Goal: Information Seeking & Learning: Learn about a topic

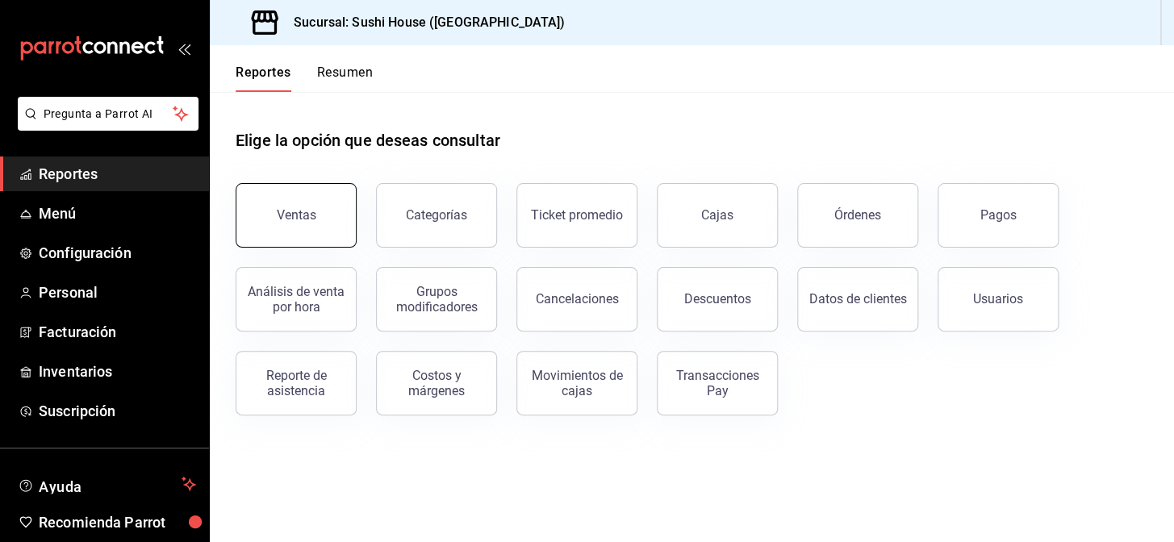
click at [322, 228] on button "Ventas" at bounding box center [296, 215] width 121 height 65
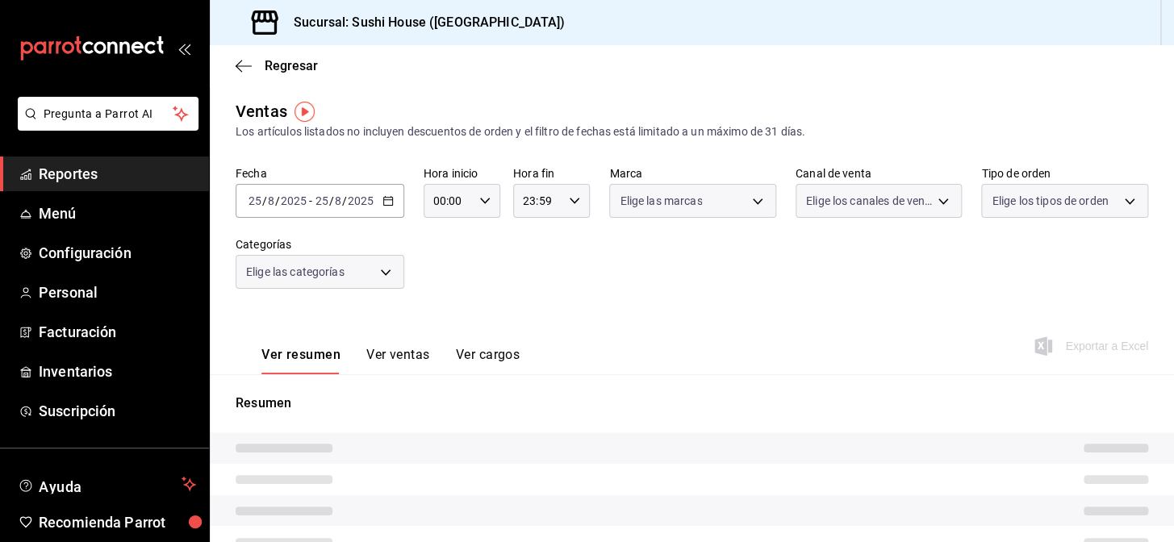
click at [666, 208] on span "Elige las marcas" at bounding box center [661, 201] width 82 height 16
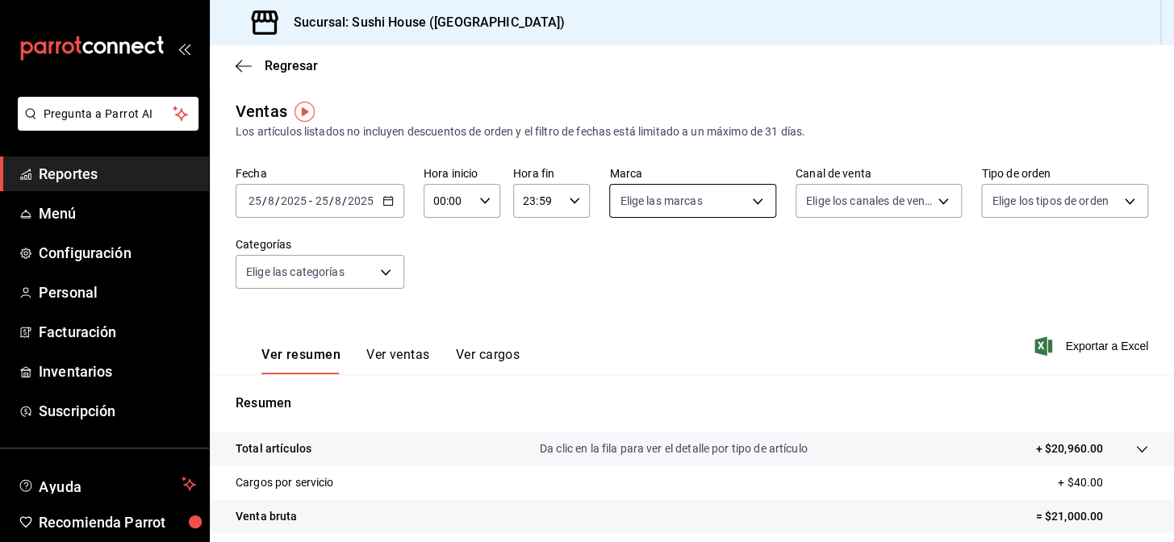
click at [686, 201] on body "Pregunta a Parrot AI Reportes Menú Configuración Personal Facturación Inventari…" at bounding box center [587, 271] width 1174 height 542
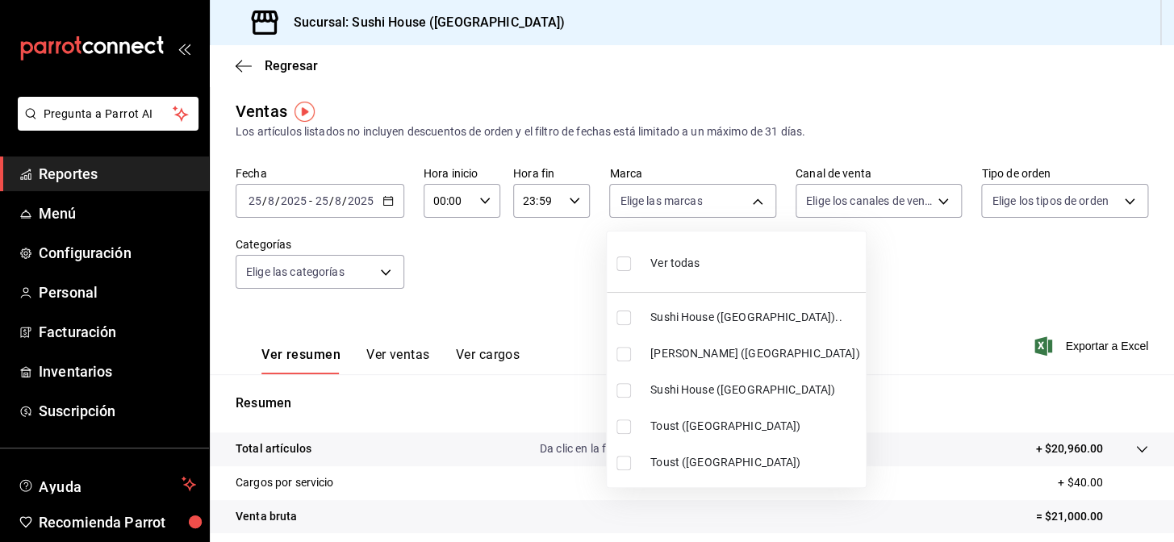
click at [701, 268] on li "Ver todas" at bounding box center [736, 262] width 259 height 48
type input "7dc1bbcc-c854-438a-98a7-f6be28febd34,74f618c1-62af-4f1c-9f59-932c5bb3cccb,fc9d6…"
checkbox input "true"
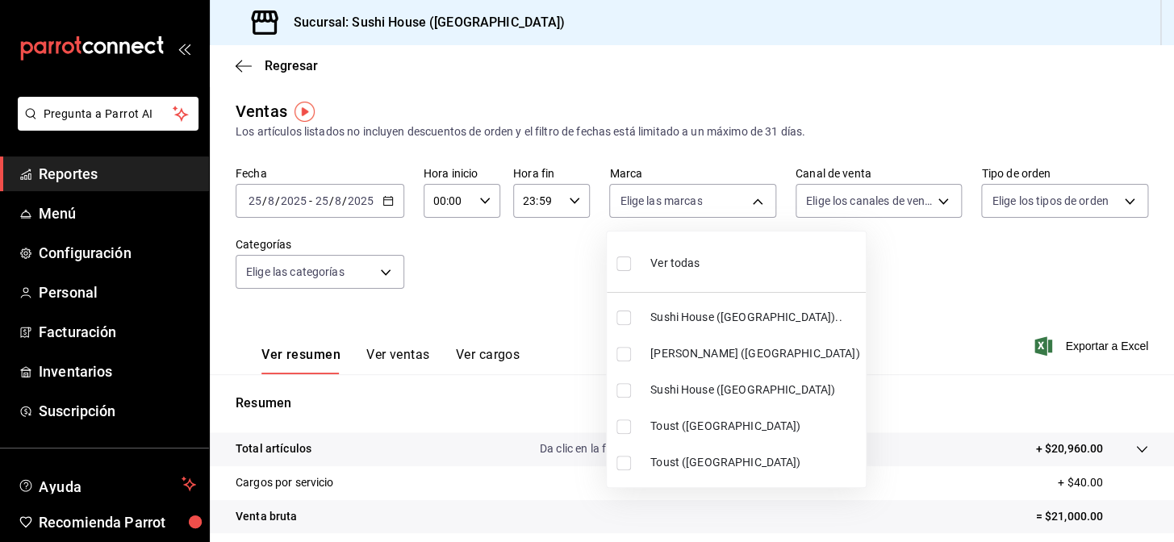
checkbox input "true"
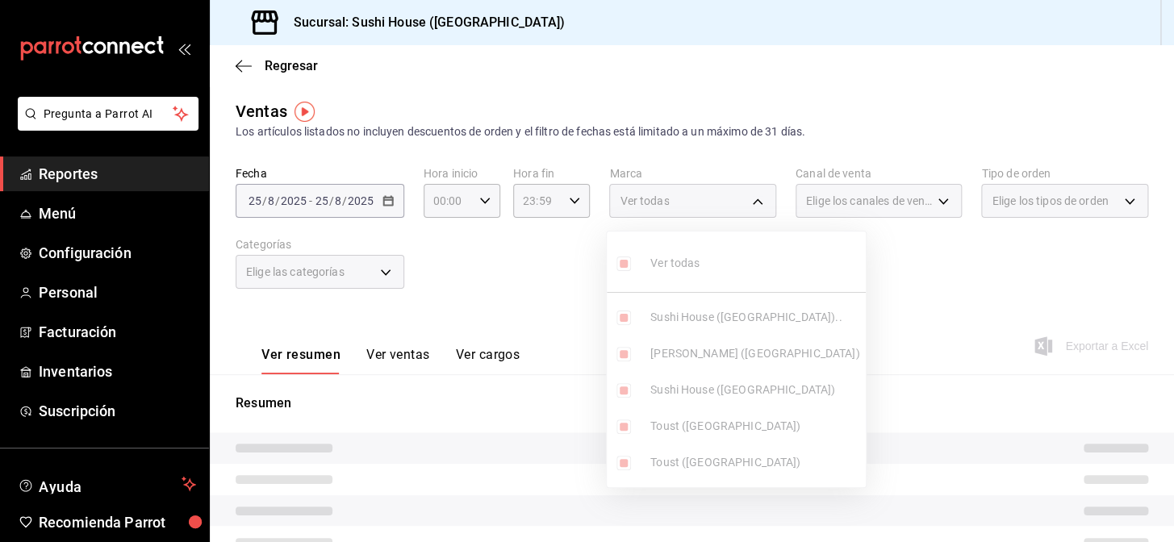
click at [892, 267] on div at bounding box center [587, 271] width 1174 height 542
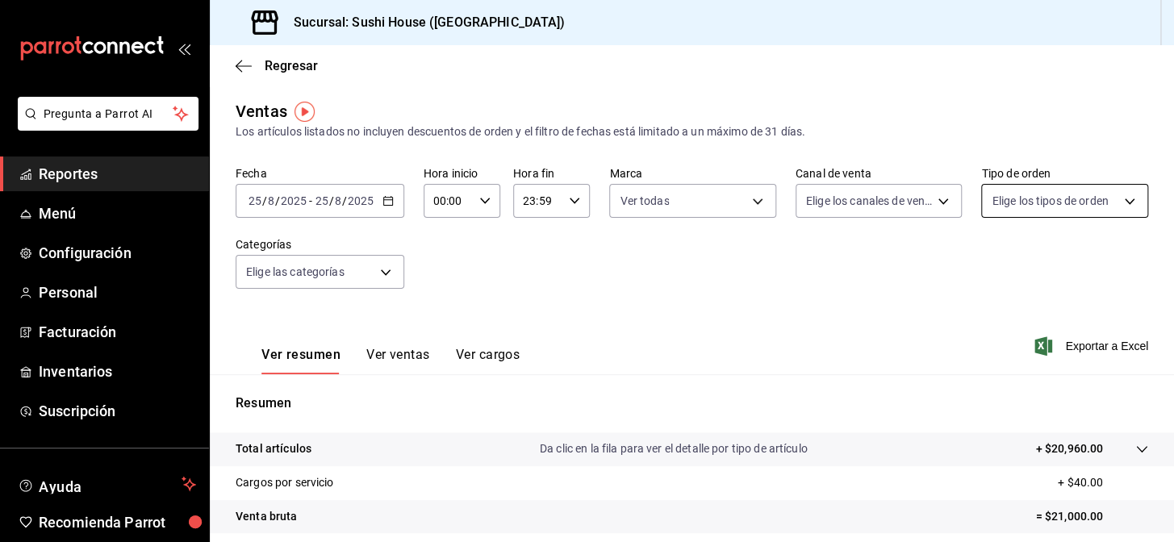
click at [1007, 211] on body "Pregunta a Parrot AI Reportes Menú Configuración Personal Facturación Inventari…" at bounding box center [587, 271] width 1174 height 542
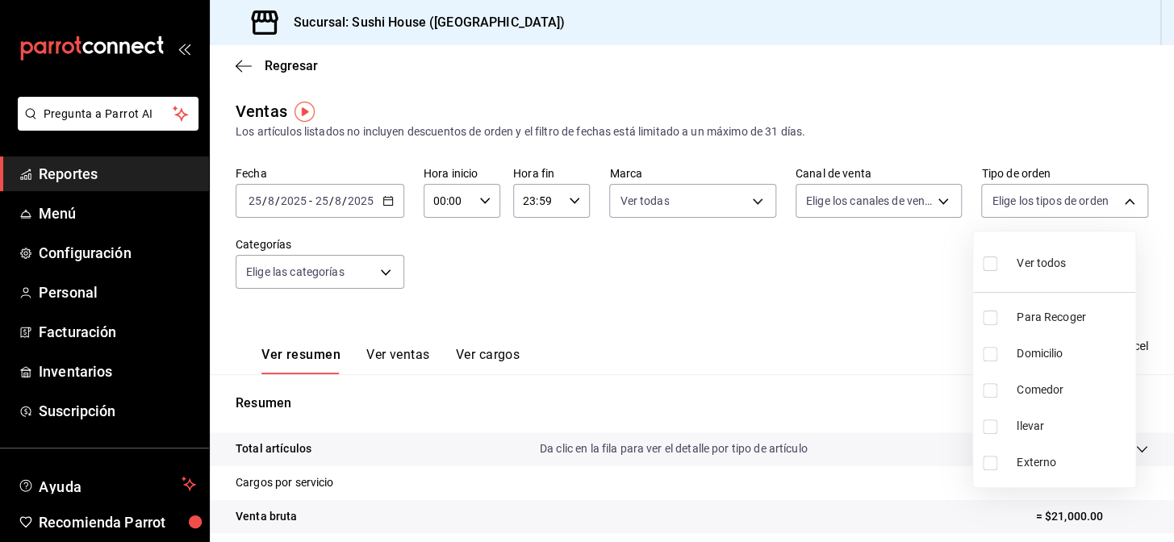
click at [1037, 362] on li "Domicilio" at bounding box center [1054, 354] width 162 height 36
type input "c813e250-a487-4472-927d-f84c1c5aa0d0"
checkbox input "true"
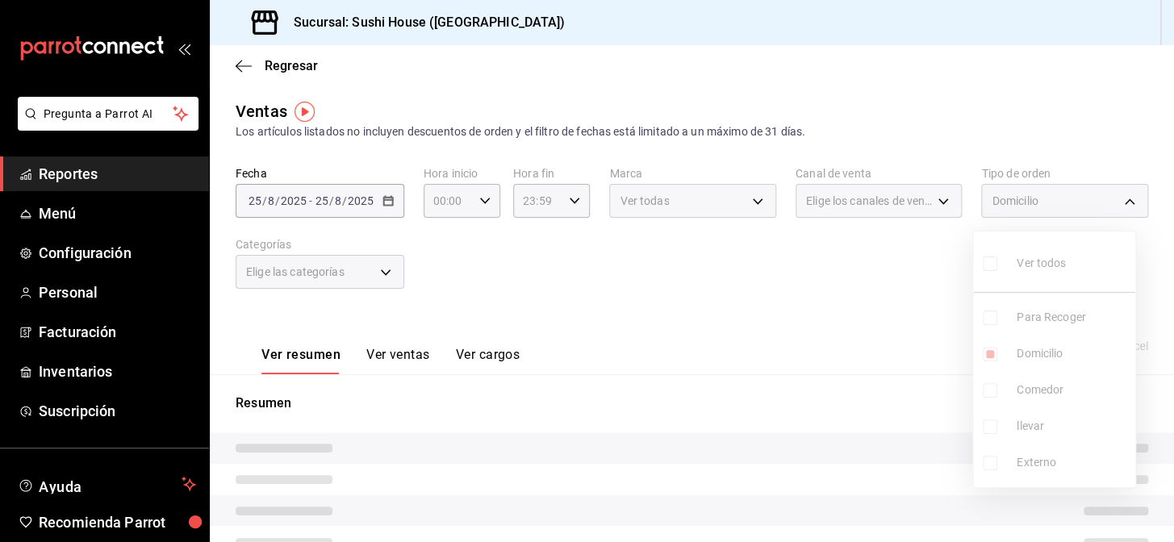
click at [782, 286] on div at bounding box center [587, 271] width 1174 height 542
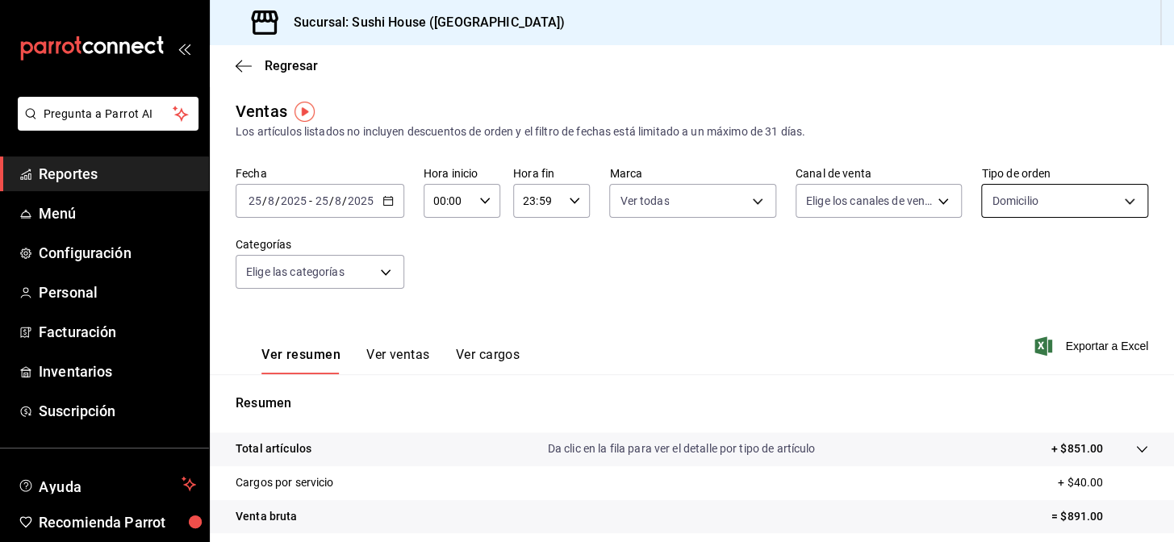
click at [1017, 206] on body "Pregunta a Parrot AI Reportes Menú Configuración Personal Facturación Inventari…" at bounding box center [587, 271] width 1174 height 542
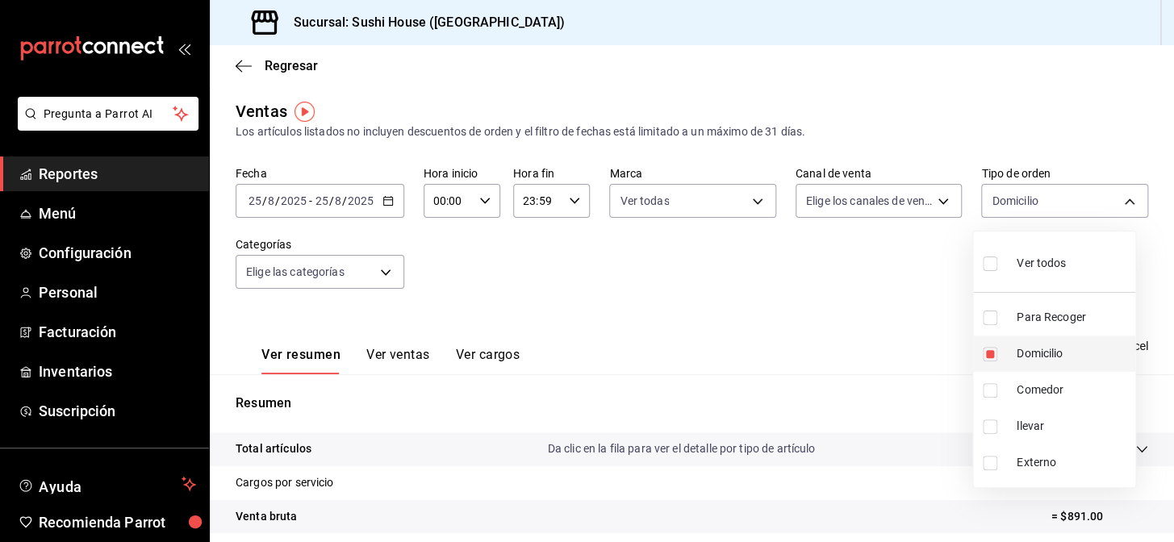
click at [1018, 351] on span "Domicilio" at bounding box center [1073, 353] width 112 height 17
checkbox input "false"
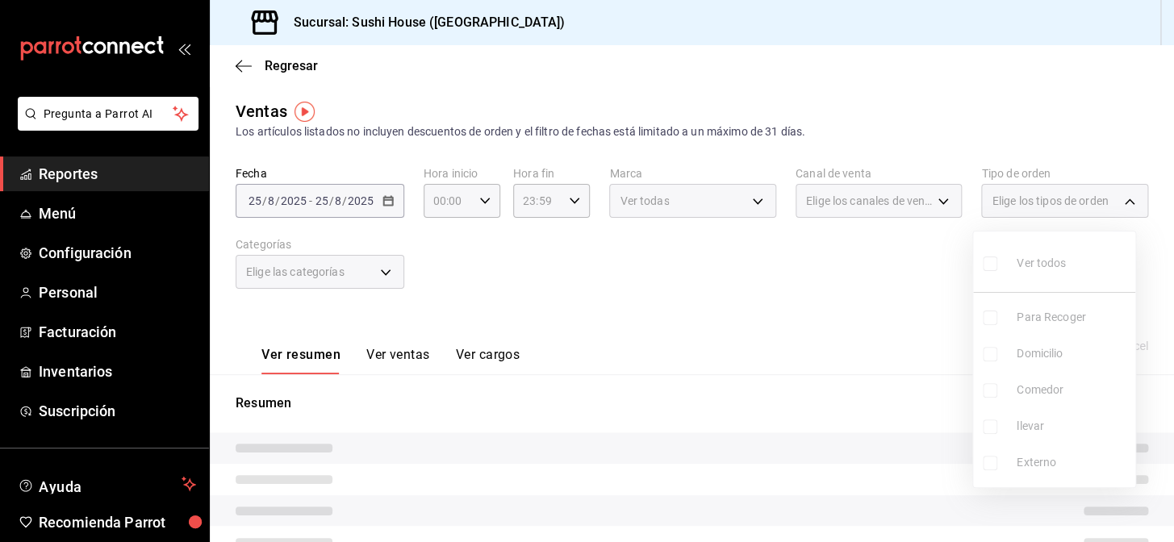
click at [812, 313] on div at bounding box center [587, 271] width 1174 height 542
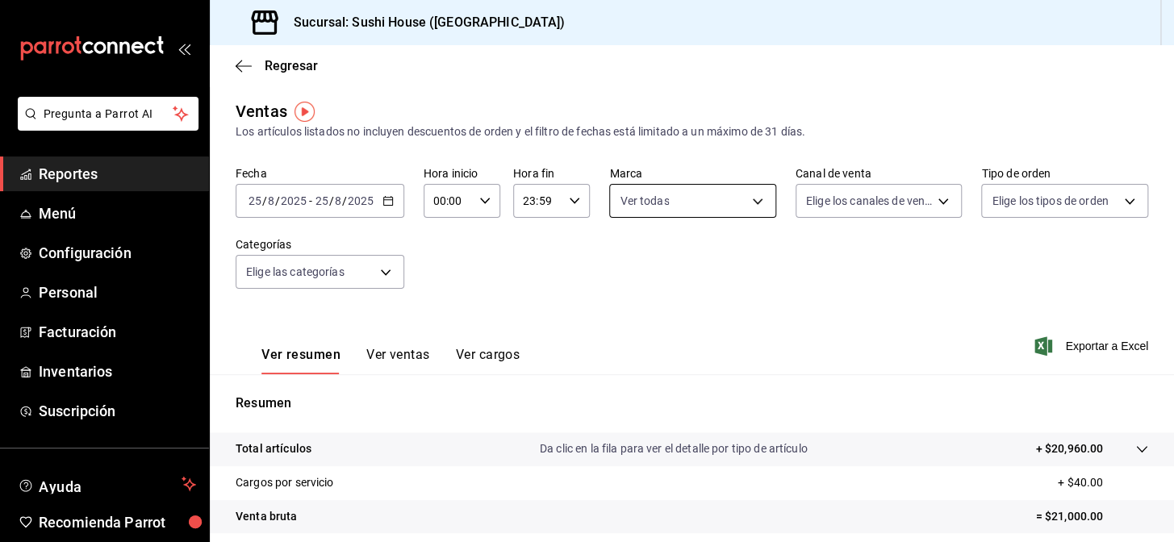
click at [719, 206] on body "Pregunta a Parrot AI Reportes Menú Configuración Personal Facturación Inventari…" at bounding box center [587, 271] width 1174 height 542
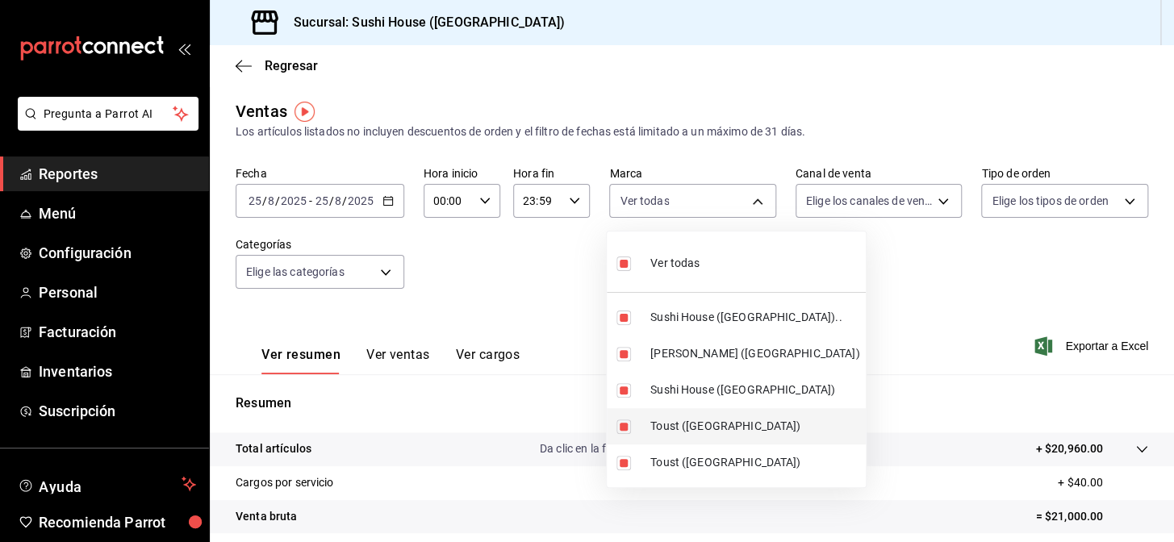
click at [687, 436] on li "Toust ([GEOGRAPHIC_DATA])" at bounding box center [736, 426] width 259 height 36
type input "7dc1bbcc-c854-438a-98a7-f6be28febd34,74f618c1-62af-4f1c-9f59-932c5bb3cccb,fc9d6…"
checkbox input "false"
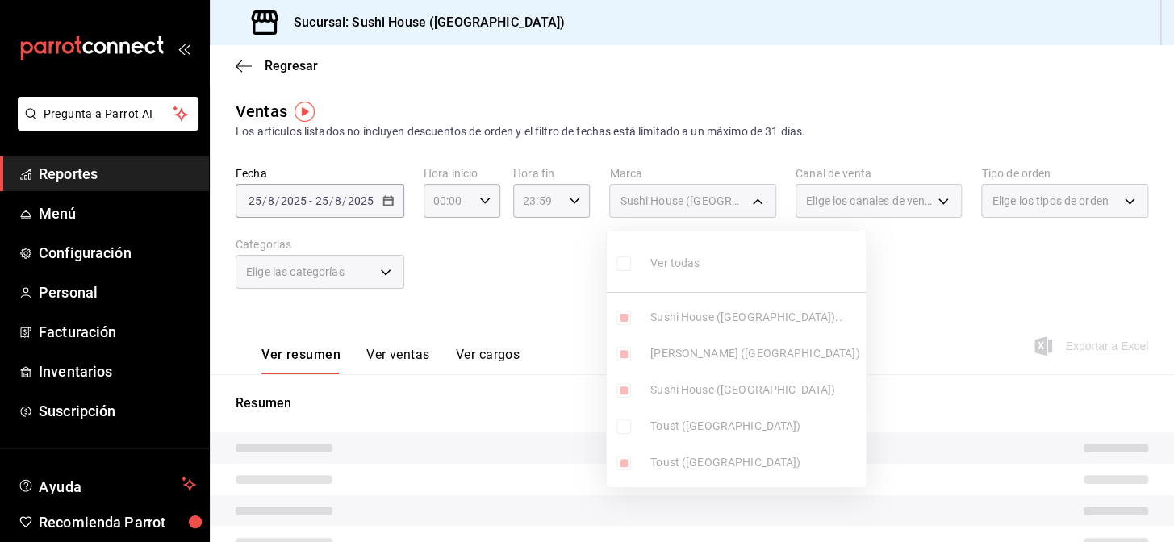
click at [680, 486] on ul "Ver todas Sushi House ([GEOGRAPHIC_DATA]).. Genki Poke ([GEOGRAPHIC_DATA]) [GEO…" at bounding box center [736, 360] width 259 height 256
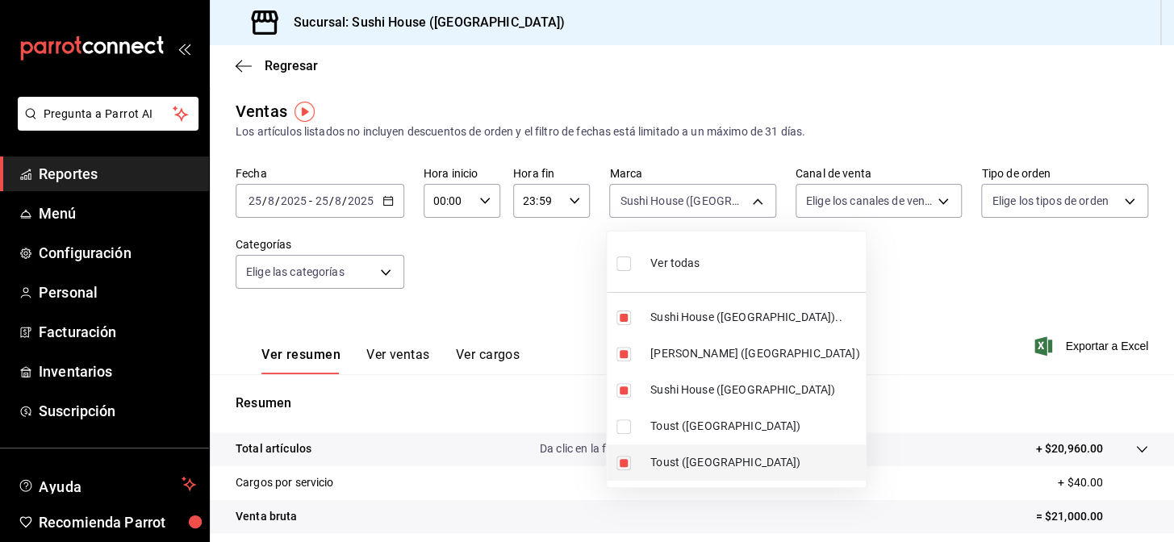
click at [670, 474] on li "Toust ([GEOGRAPHIC_DATA])" at bounding box center [736, 463] width 259 height 36
type input "7dc1bbcc-c854-438a-98a7-f6be28febd34,74f618c1-62af-4f1c-9f59-932c5bb3cccb,fc9d6…"
checkbox input "false"
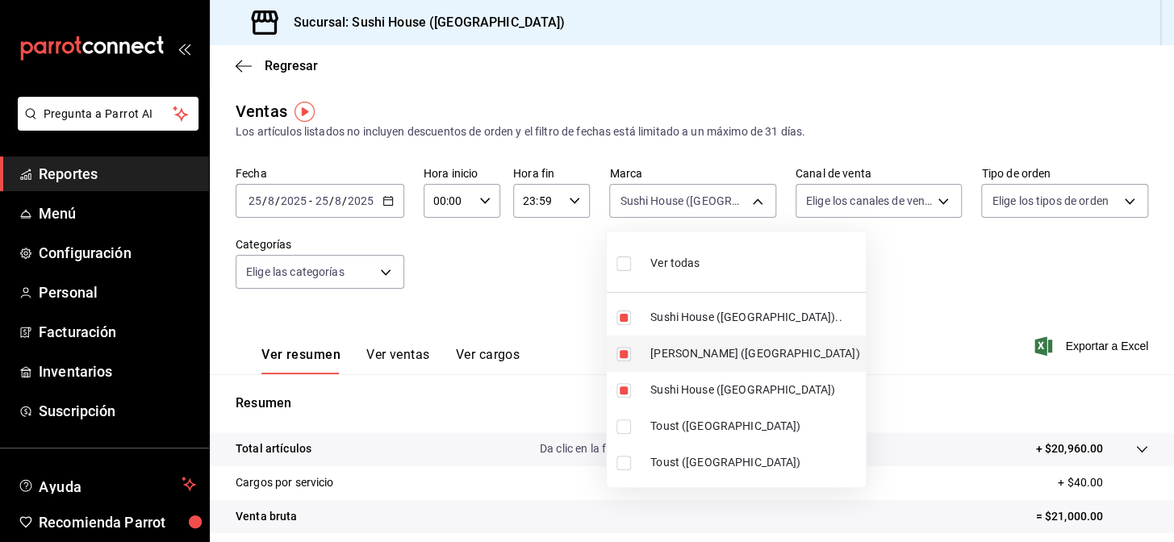
drag, startPoint x: 685, startPoint y: 361, endPoint x: 752, endPoint y: 346, distance: 68.5
click at [686, 361] on span "[PERSON_NAME] ([GEOGRAPHIC_DATA])" at bounding box center [754, 353] width 209 height 17
type input "7dc1bbcc-c854-438a-98a7-f6be28febd34,fc9d632e-e170-447e-9cd5-70bd0bb3e59f"
checkbox input "false"
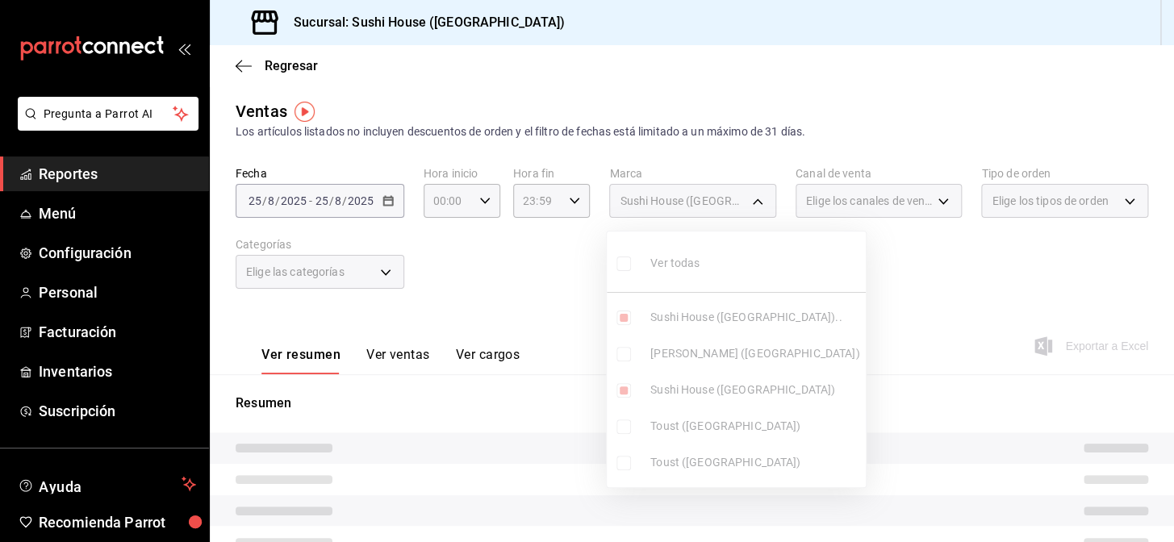
drag, startPoint x: 896, startPoint y: 299, endPoint x: 900, endPoint y: 288, distance: 12.0
click at [897, 299] on div at bounding box center [587, 271] width 1174 height 542
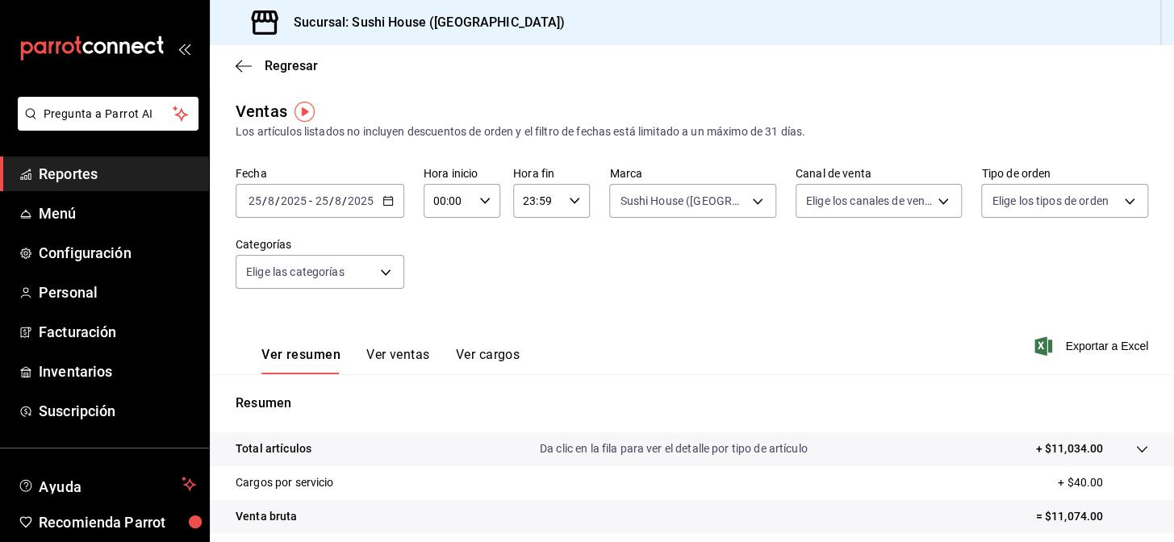
click at [896, 208] on body "Pregunta a Parrot AI Reportes Menú Configuración Personal Facturación Inventari…" at bounding box center [587, 271] width 1174 height 542
click at [895, 384] on span "Rappi" at bounding box center [889, 390] width 112 height 17
type input "RAPPI"
checkbox input "true"
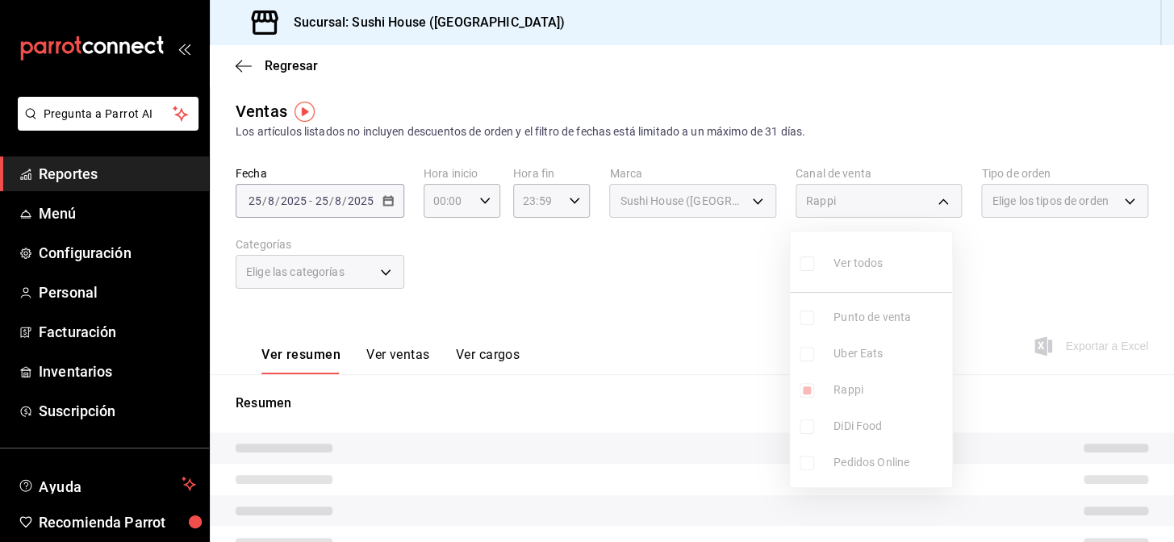
drag, startPoint x: 562, startPoint y: 252, endPoint x: 727, endPoint y: 298, distance: 170.9
click at [563, 253] on div at bounding box center [587, 271] width 1174 height 542
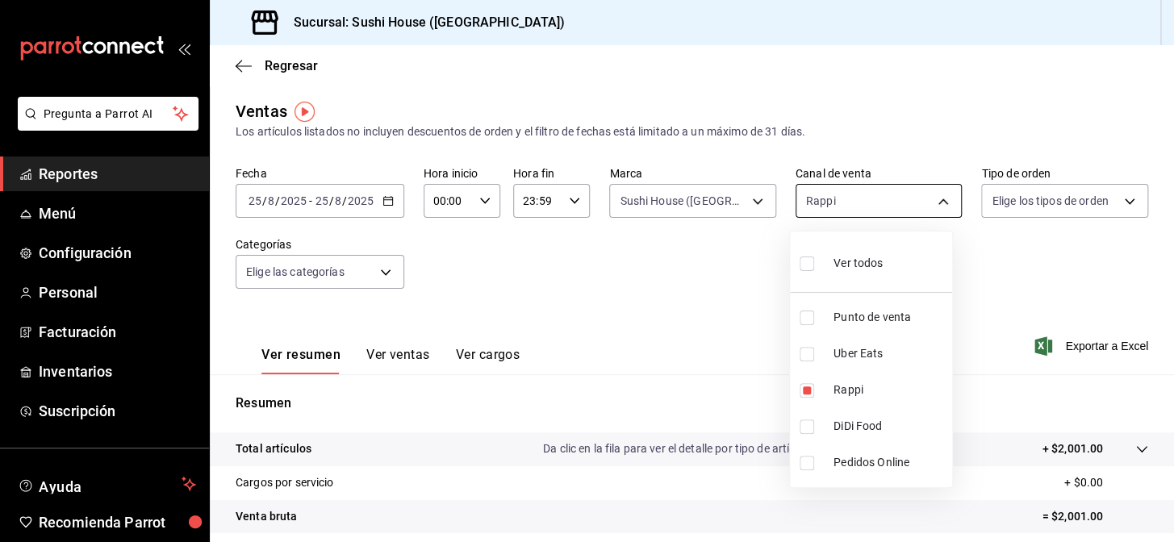
click at [811, 212] on body "Pregunta a Parrot AI Reportes Menú Configuración Personal Facturación Inventari…" at bounding box center [587, 271] width 1174 height 542
click at [842, 430] on span "DiDi Food" at bounding box center [889, 426] width 112 height 17
type input "RAPPI,DIDI_FOOD"
checkbox input "true"
click at [836, 392] on span "Rappi" at bounding box center [889, 390] width 112 height 17
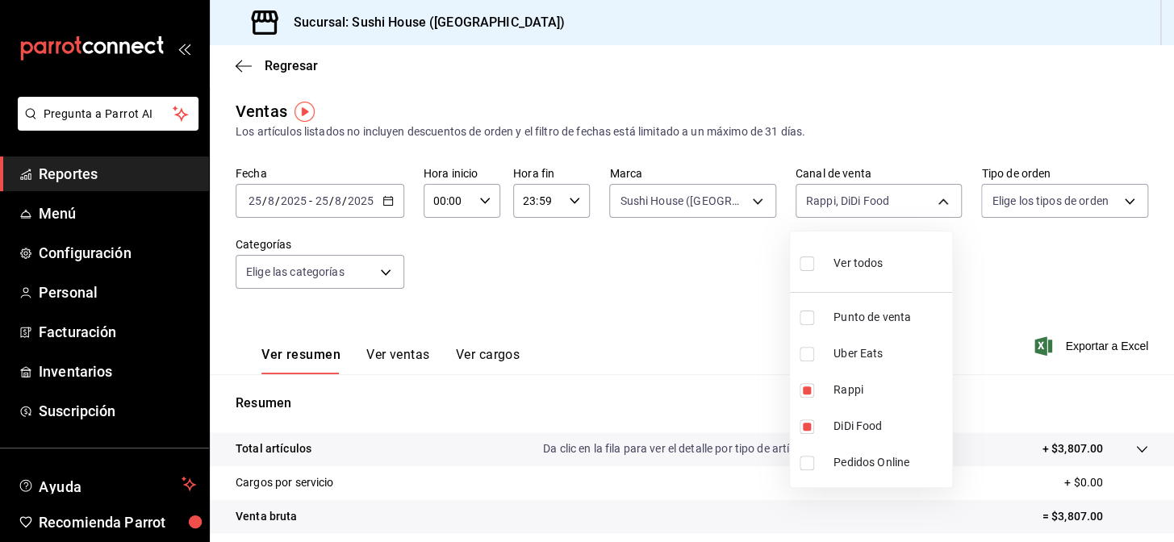
type input "DIDI_FOOD"
checkbox input "false"
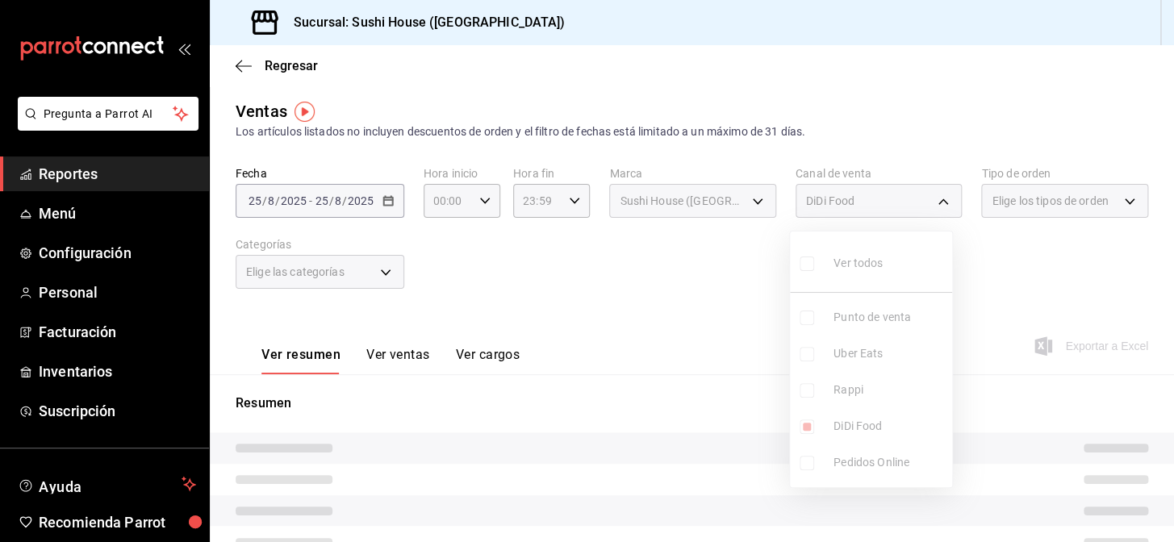
click at [1058, 269] on div at bounding box center [587, 271] width 1174 height 542
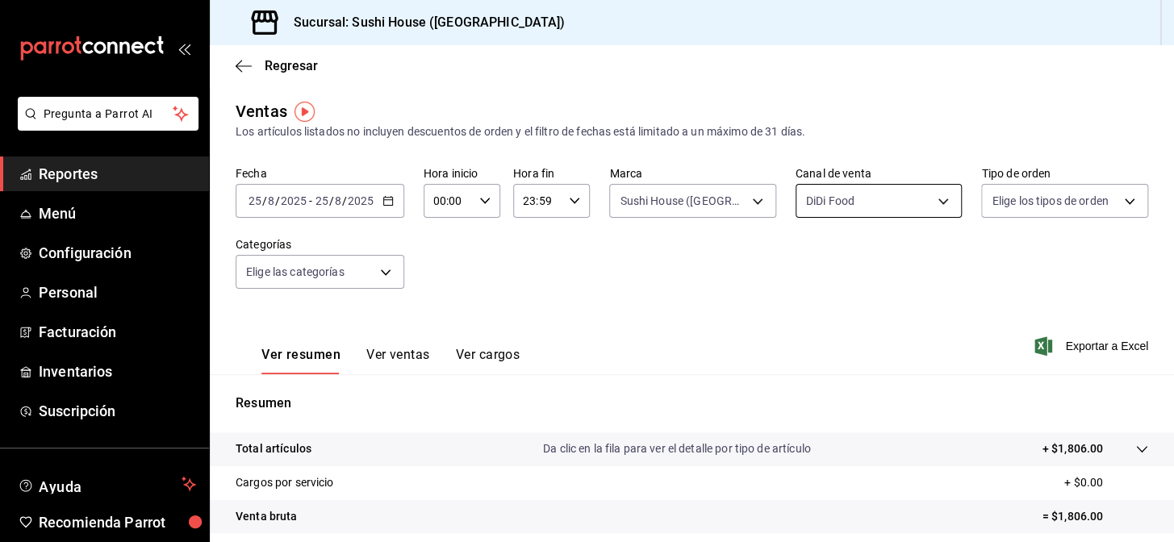
click at [872, 193] on body "Pregunta a Parrot AI Reportes Menú Configuración Personal Facturación Inventari…" at bounding box center [587, 271] width 1174 height 542
click at [883, 356] on span "Uber Eats" at bounding box center [889, 353] width 112 height 17
type input "DIDI_FOOD,UBER_EATS"
checkbox input "true"
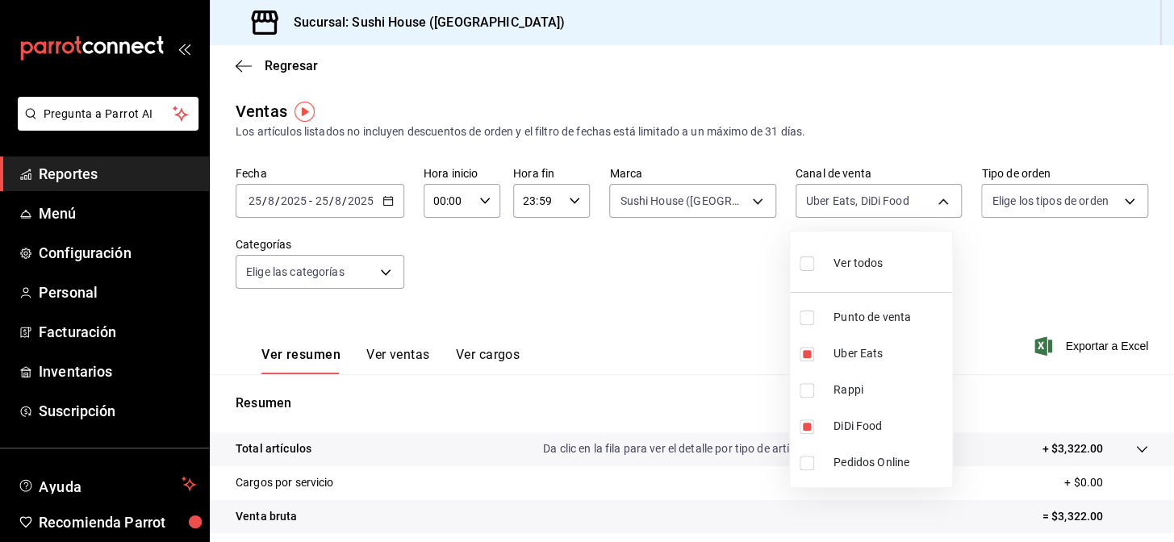
click at [884, 423] on span "DiDi Food" at bounding box center [889, 426] width 112 height 17
type input "UBER_EATS"
checkbox input "false"
click at [1012, 258] on div at bounding box center [587, 271] width 1174 height 542
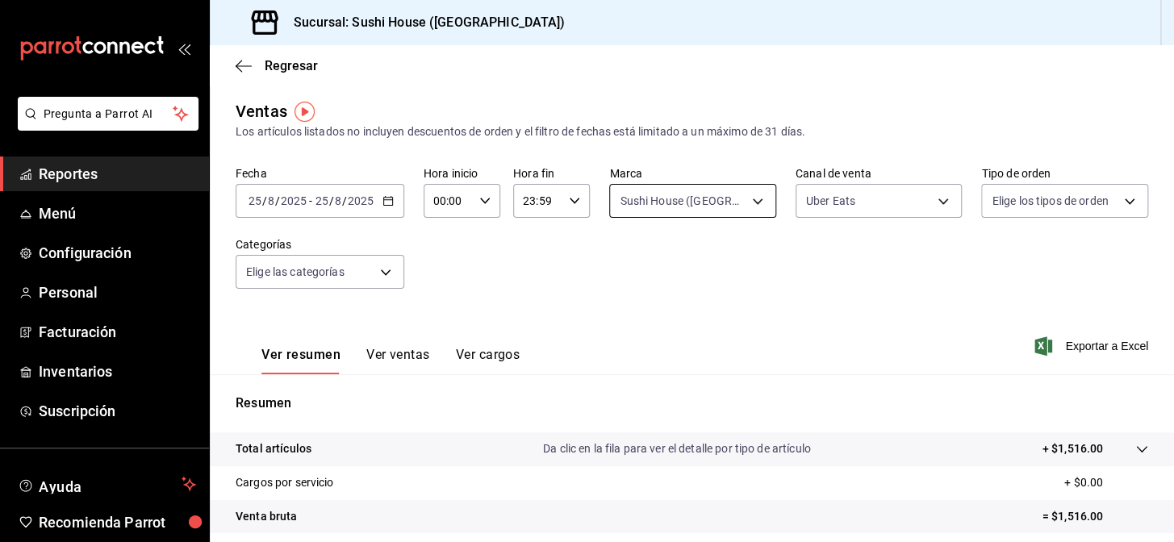
click at [766, 207] on body "Pregunta a Parrot AI Reportes Menú Configuración Personal Facturación Inventari…" at bounding box center [587, 271] width 1174 height 542
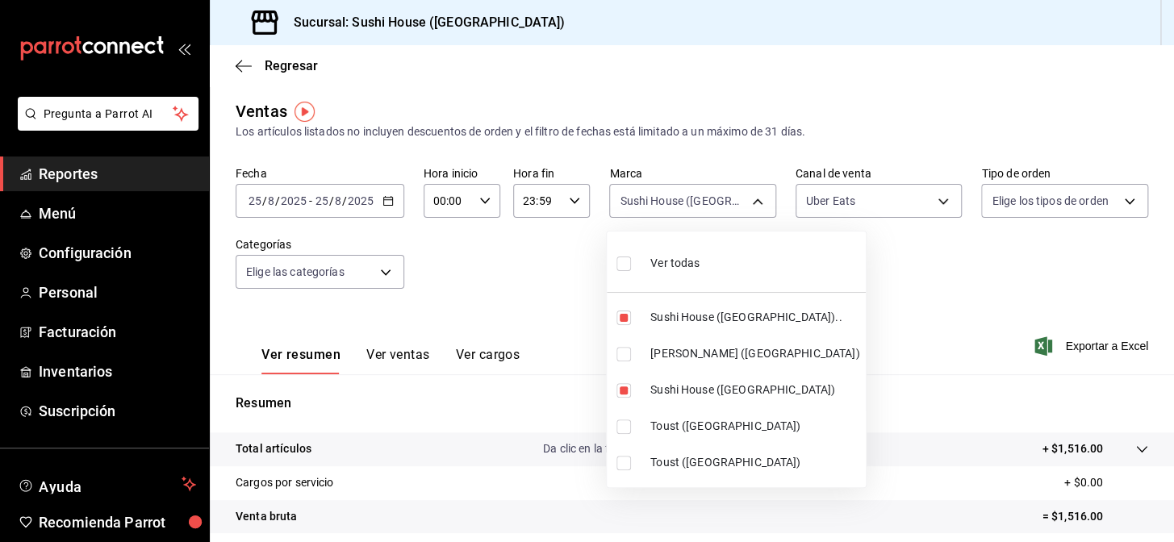
click at [721, 349] on span "[PERSON_NAME] ([GEOGRAPHIC_DATA])" at bounding box center [754, 353] width 209 height 17
type input "7dc1bbcc-c854-438a-98a7-f6be28febd34,fc9d632e-e170-447e-9cd5-70bd0bb3e59f,74f61…"
checkbox input "true"
click at [717, 385] on span "Sushi House ([GEOGRAPHIC_DATA])" at bounding box center [754, 390] width 209 height 17
type input "7dc1bbcc-c854-438a-98a7-f6be28febd34,74f618c1-62af-4f1c-9f59-932c5bb3cccb"
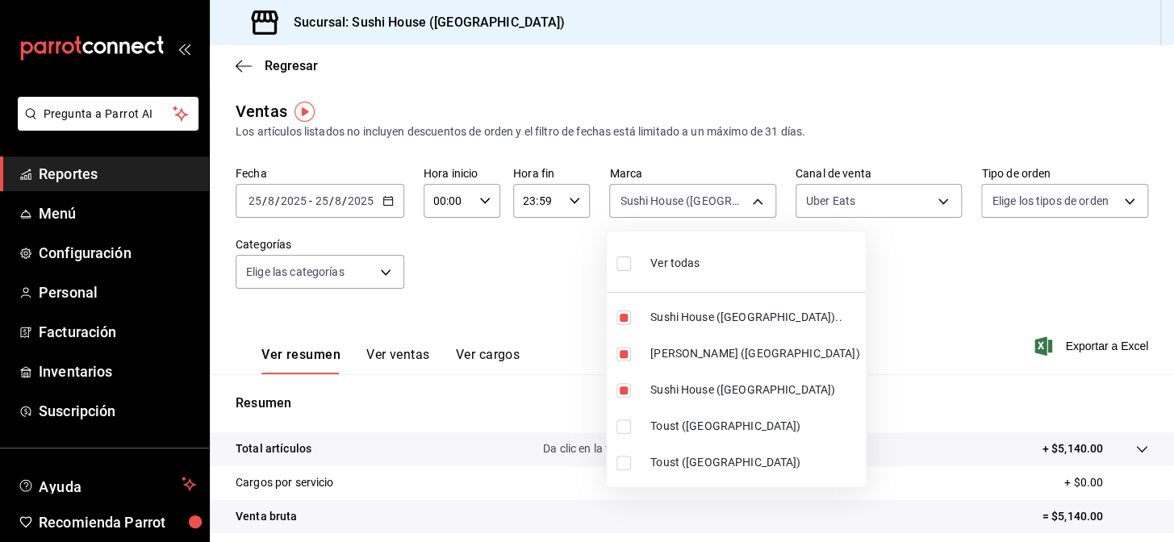
checkbox input "false"
click at [712, 317] on span "Sushi House ([GEOGRAPHIC_DATA]).." at bounding box center [754, 317] width 209 height 17
type input "74f618c1-62af-4f1c-9f59-932c5bb3cccb"
checkbox input "false"
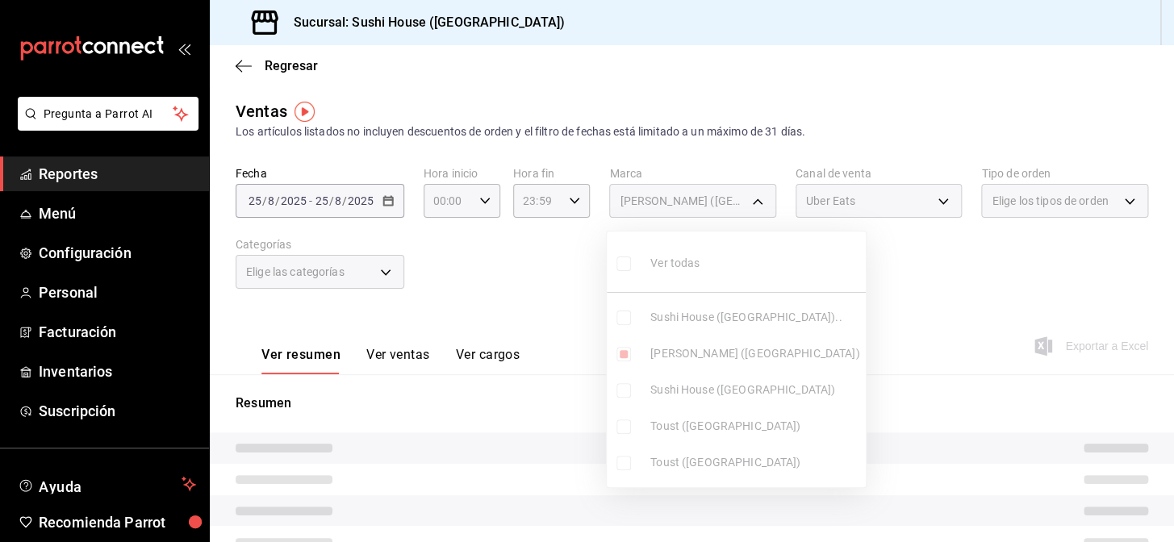
drag, startPoint x: 791, startPoint y: 290, endPoint x: 834, endPoint y: 290, distance: 43.6
click at [805, 290] on div at bounding box center [587, 271] width 1174 height 542
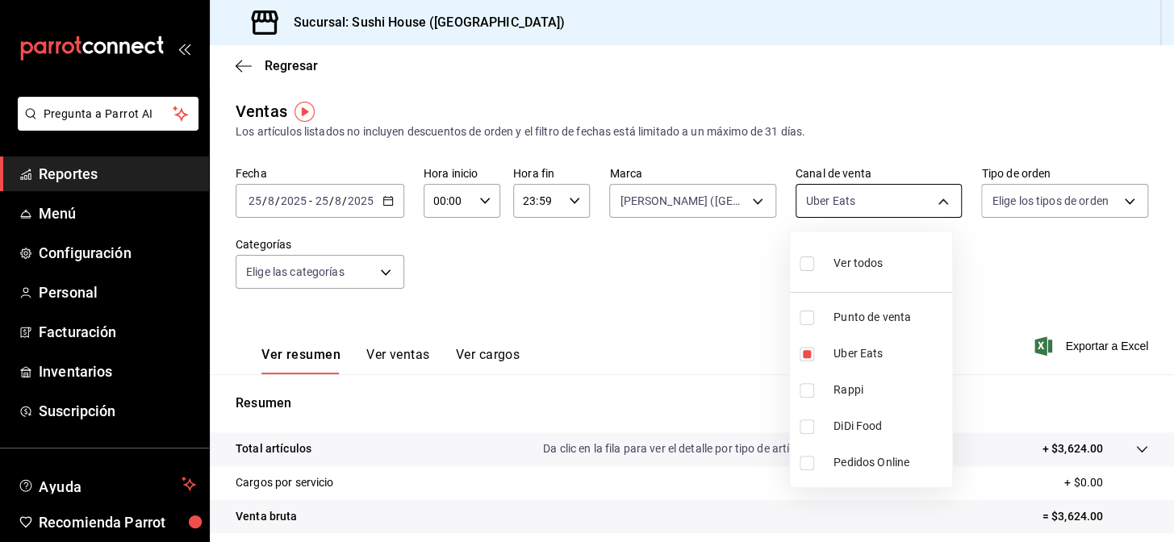
click at [904, 202] on body "Pregunta a Parrot AI Reportes Menú Configuración Personal Facturación Inventari…" at bounding box center [587, 271] width 1174 height 542
click at [883, 413] on li "DiDi Food" at bounding box center [871, 426] width 162 height 36
type input "UBER_EATS,DIDI_FOOD"
checkbox input "true"
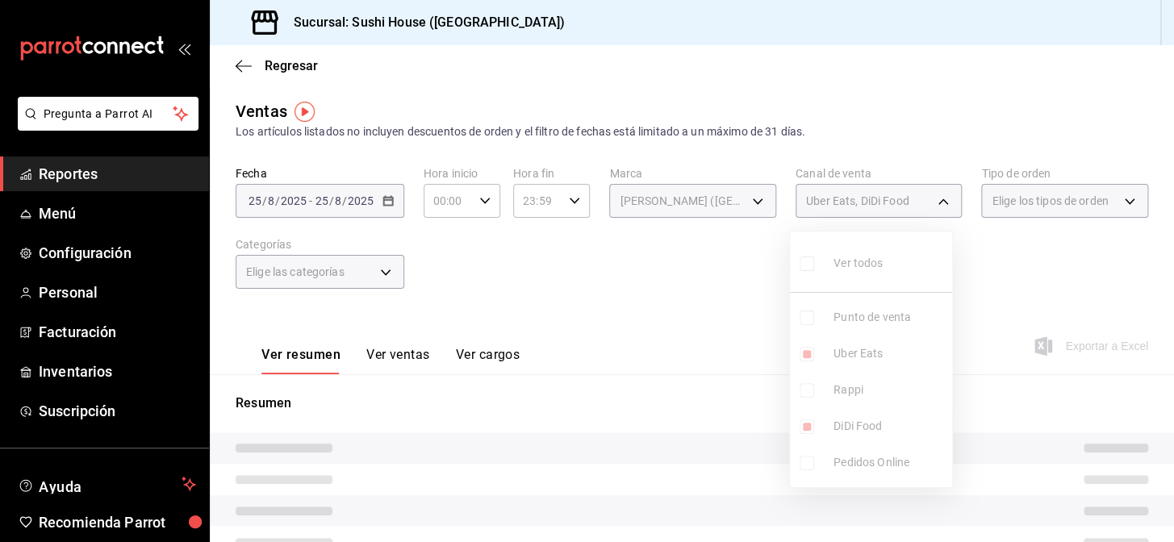
click at [871, 361] on span "Uber Eats" at bounding box center [889, 353] width 112 height 17
type input "DIDI_FOOD"
checkbox input "false"
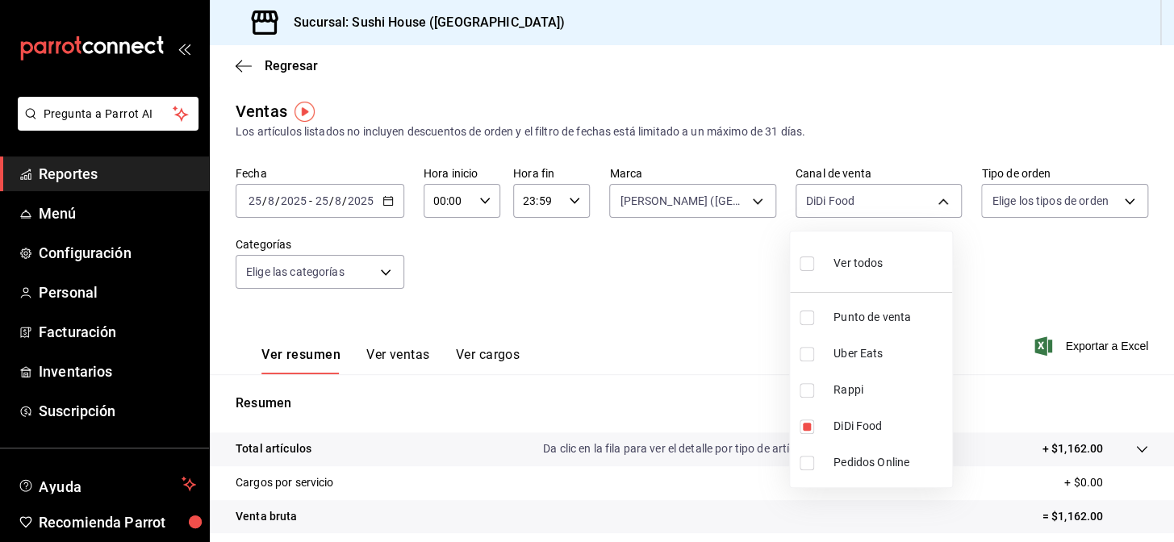
click at [1021, 272] on div at bounding box center [587, 271] width 1174 height 542
click at [895, 210] on body "Pregunta a Parrot AI Reportes Menú Configuración Personal Facturación Inventari…" at bounding box center [587, 271] width 1174 height 542
click at [893, 395] on span "Rappi" at bounding box center [889, 390] width 112 height 17
type input "DIDI_FOOD,RAPPI"
checkbox input "true"
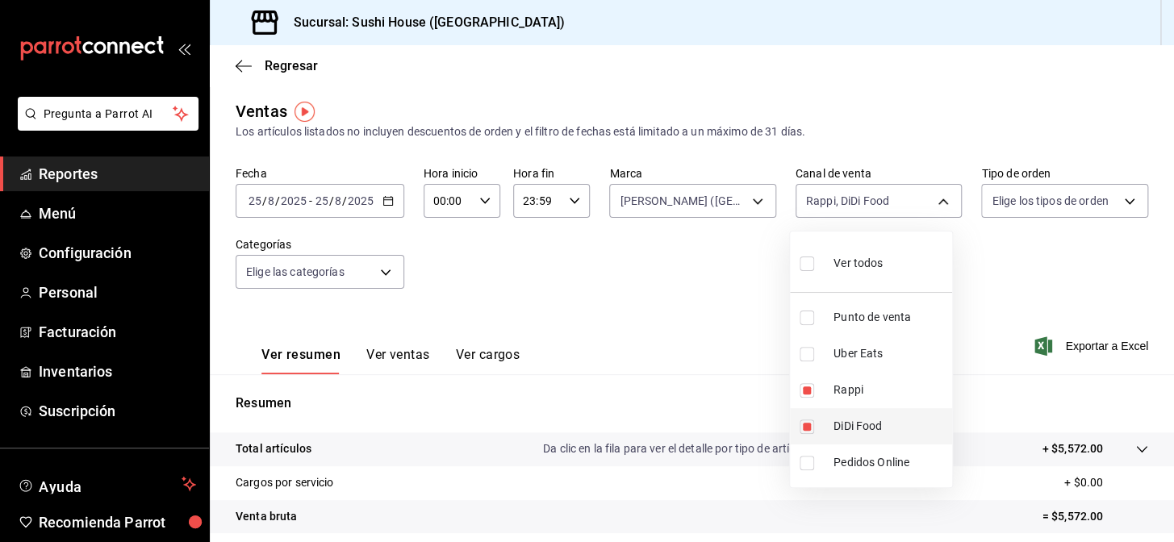
click at [866, 437] on li "DiDi Food" at bounding box center [871, 426] width 162 height 36
type input "RAPPI"
checkbox input "false"
click at [741, 371] on div at bounding box center [587, 271] width 1174 height 542
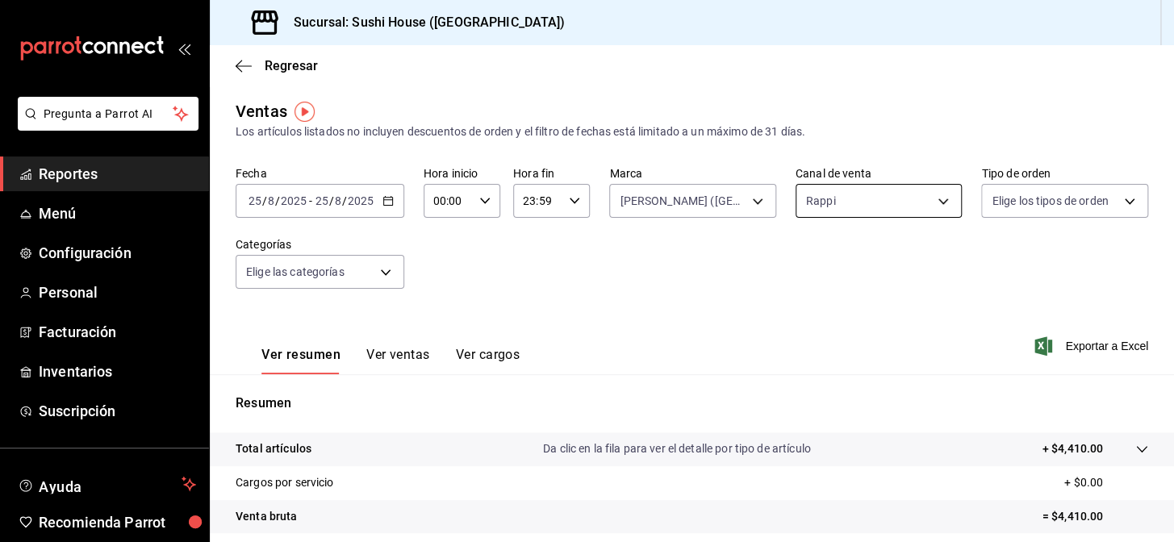
click at [836, 209] on body "Pregunta a Parrot AI Reportes Menú Configuración Personal Facturación Inventari…" at bounding box center [587, 271] width 1174 height 542
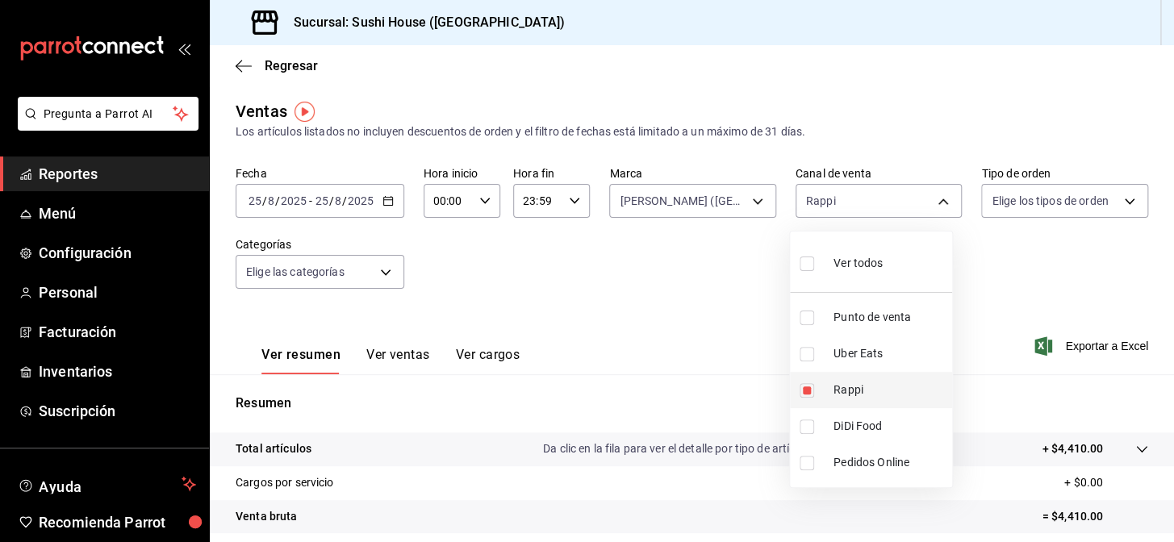
click at [852, 382] on span "Rappi" at bounding box center [889, 390] width 112 height 17
checkbox input "false"
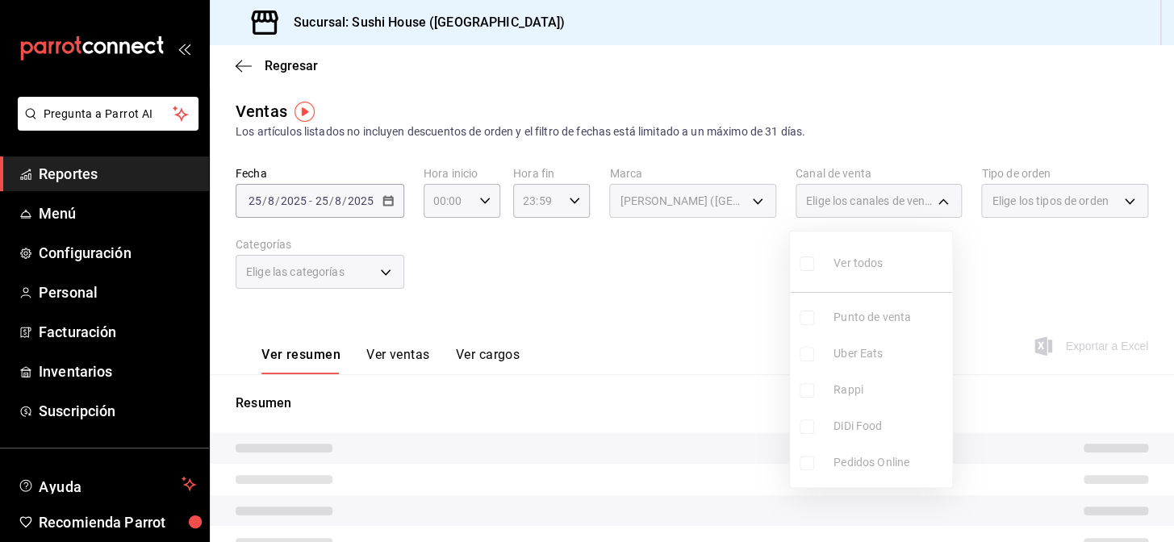
click at [691, 257] on div at bounding box center [587, 271] width 1174 height 542
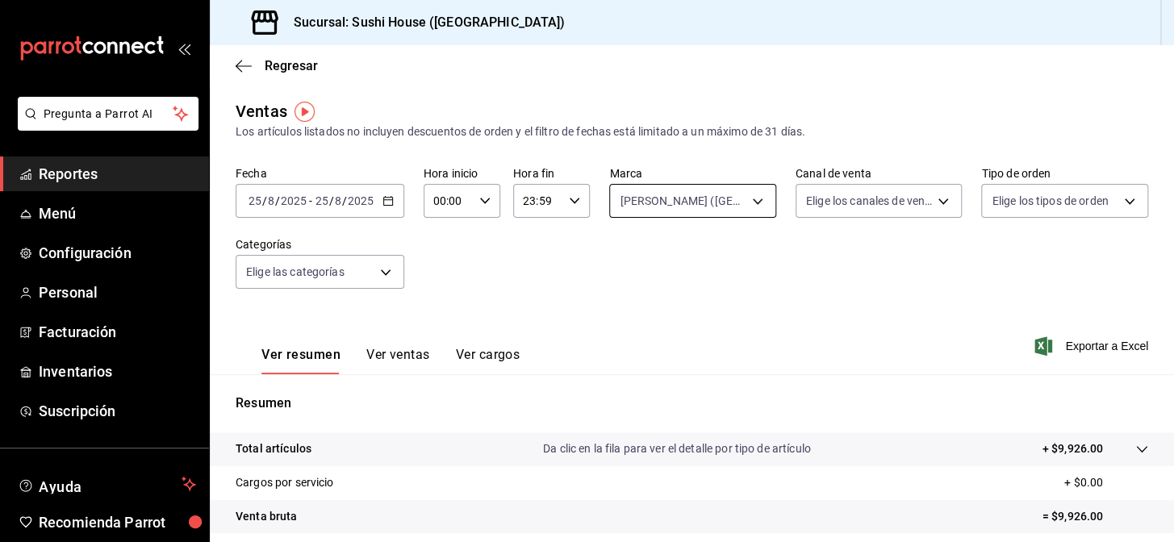
click at [708, 204] on body "Pregunta a Parrot AI Reportes Menú Configuración Personal Facturación Inventari…" at bounding box center [587, 271] width 1174 height 542
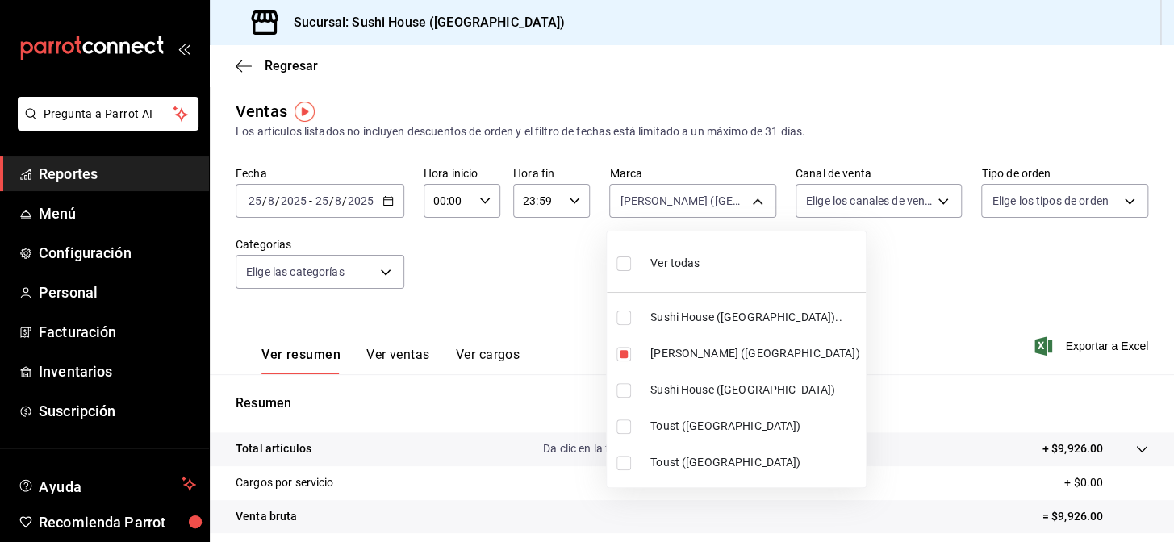
click at [725, 287] on ul "Ver todas Sushi House ([GEOGRAPHIC_DATA]).. Genki Poke ([GEOGRAPHIC_DATA]) [GEO…" at bounding box center [736, 360] width 259 height 256
click at [743, 256] on li "Ver todas" at bounding box center [736, 262] width 259 height 48
type input "7dc1bbcc-c854-438a-98a7-f6be28febd34,74f618c1-62af-4f1c-9f59-932c5bb3cccb,fc9d6…"
checkbox input "true"
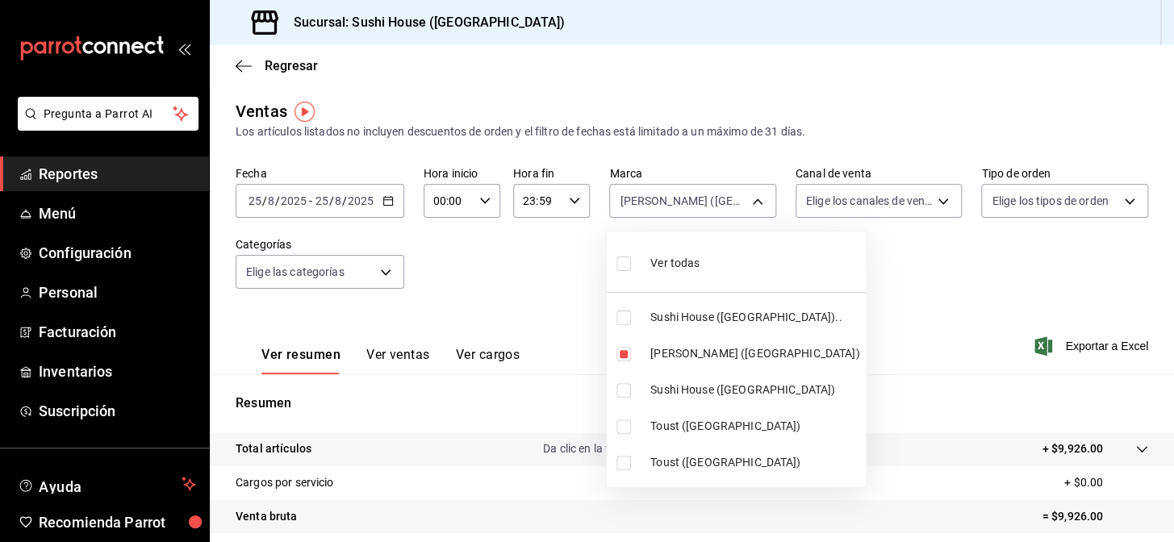
checkbox input "true"
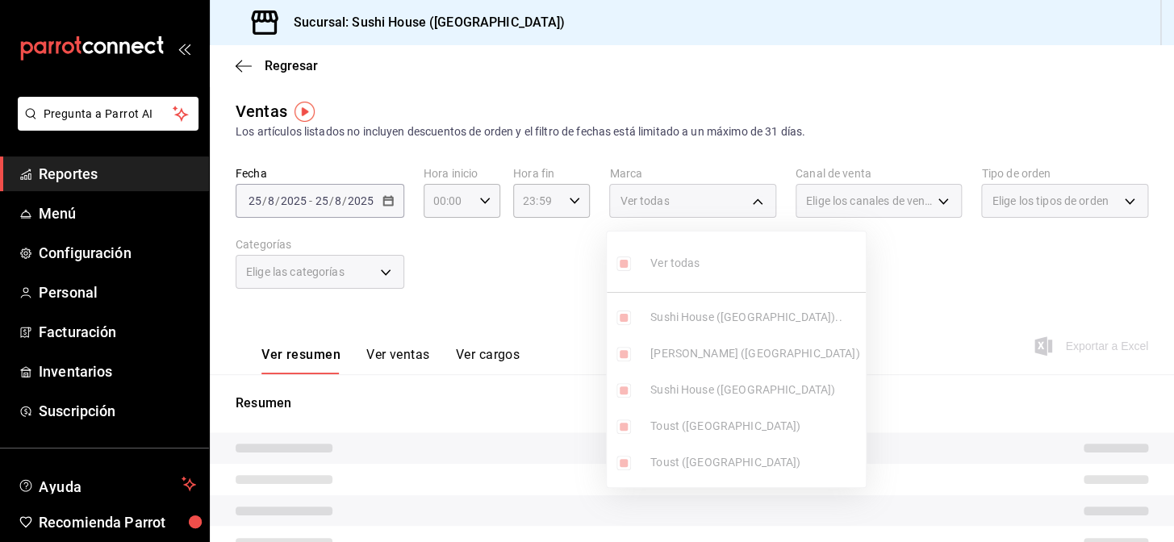
click at [931, 262] on div at bounding box center [587, 271] width 1174 height 542
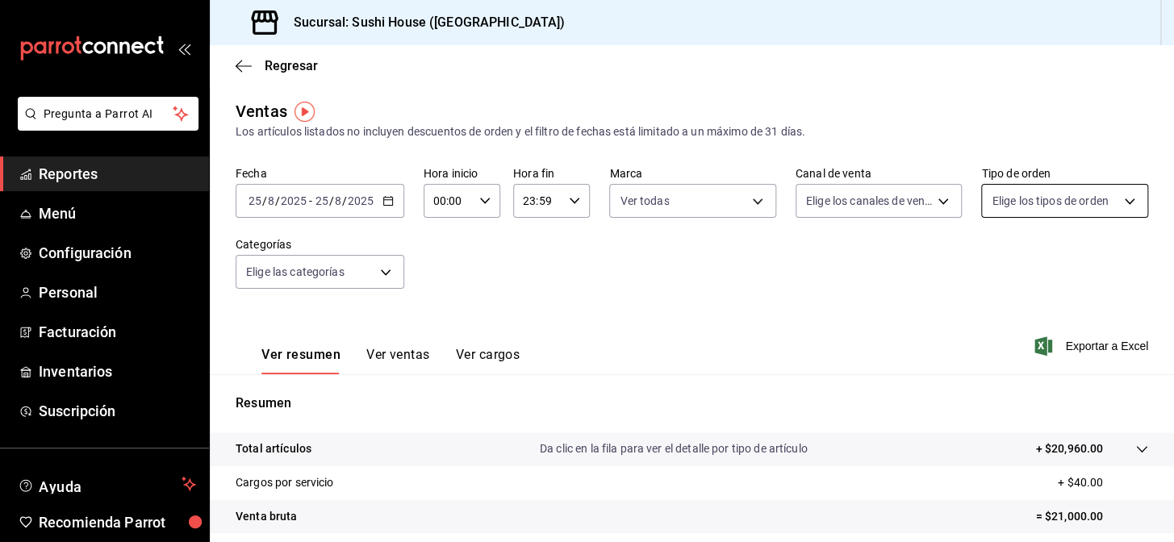
click at [1007, 203] on body "Pregunta a Parrot AI Reportes Menú Configuración Personal Facturación Inventari…" at bounding box center [587, 271] width 1174 height 542
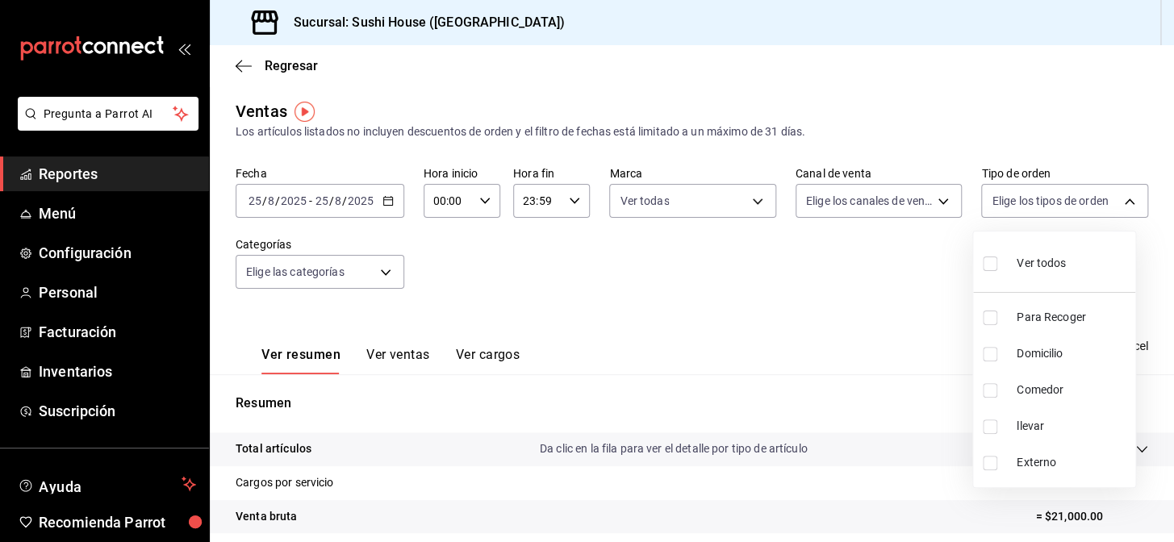
click at [1039, 311] on span "Para Recoger" at bounding box center [1073, 317] width 112 height 17
type input "9d316b26-ed3c-41d9-ac2e-659a84dac7c1"
checkbox input "true"
click at [1039, 311] on span "Para Recoger" at bounding box center [1073, 317] width 112 height 17
checkbox input "false"
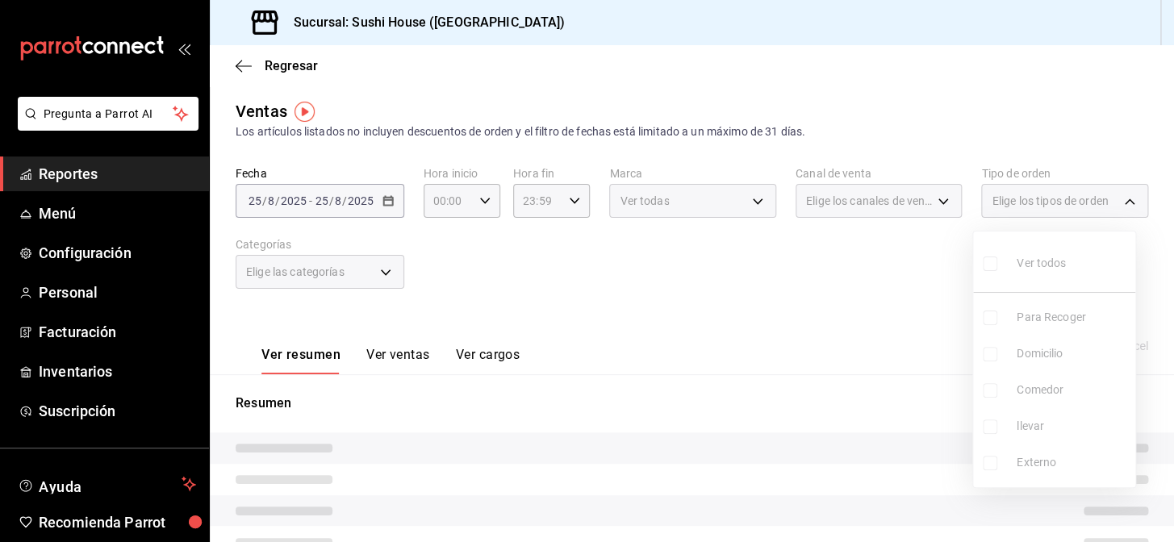
click at [1039, 273] on ul "Ver todos Para Recoger Domicilio Comedor llevar Externo" at bounding box center [1054, 360] width 162 height 256
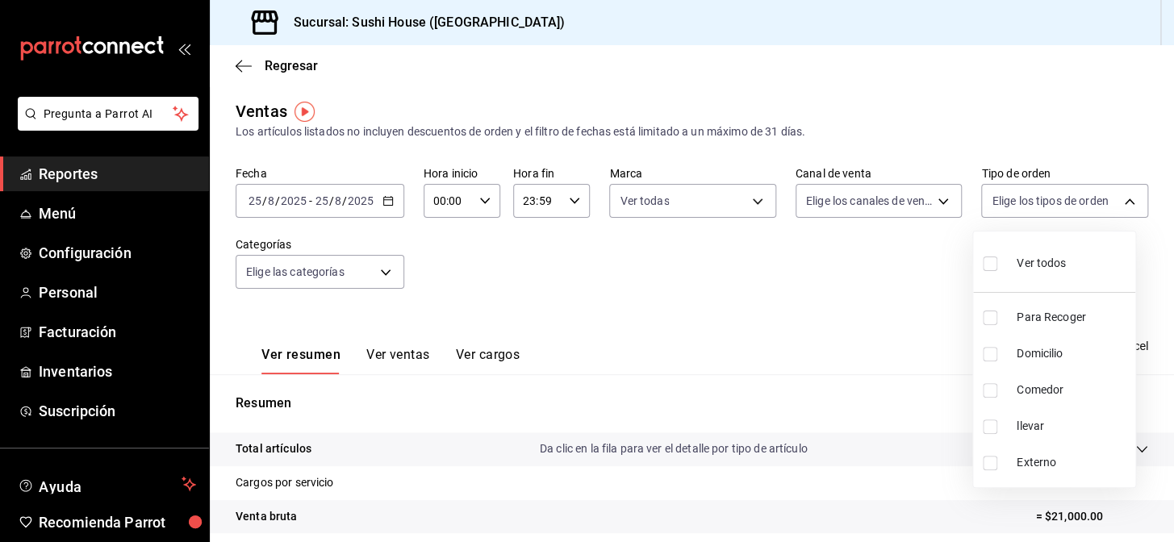
click at [1039, 273] on div "Ver todos" at bounding box center [1024, 261] width 83 height 35
type input "9d316b26-ed3c-41d9-ac2e-659a84dac7c1,c813e250-a487-4472-927d-f84c1c5aa0d0,53da9…"
checkbox input "true"
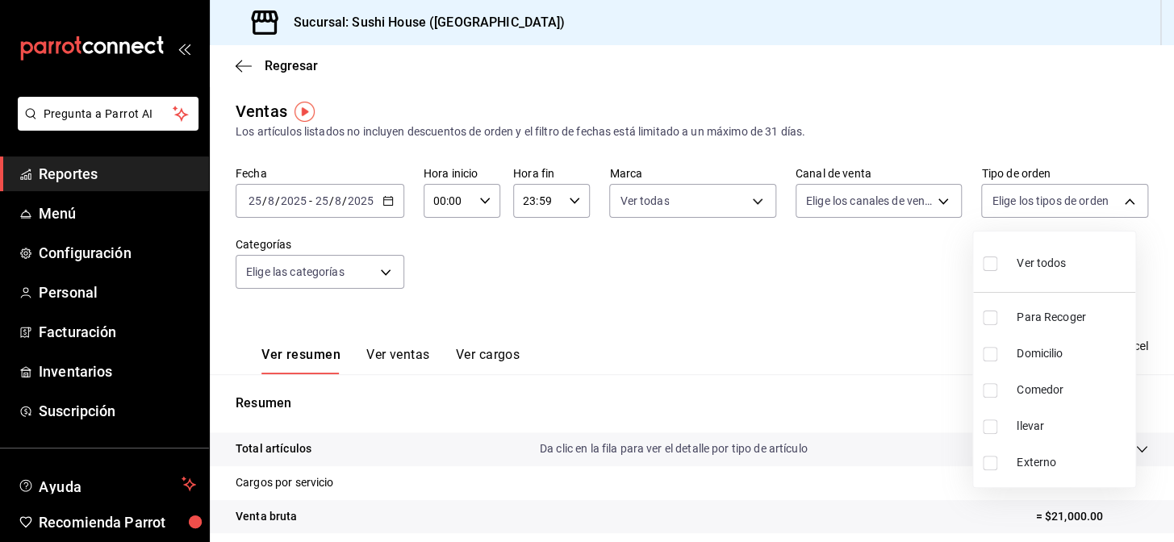
checkbox input "true"
click at [894, 271] on div at bounding box center [587, 271] width 1174 height 542
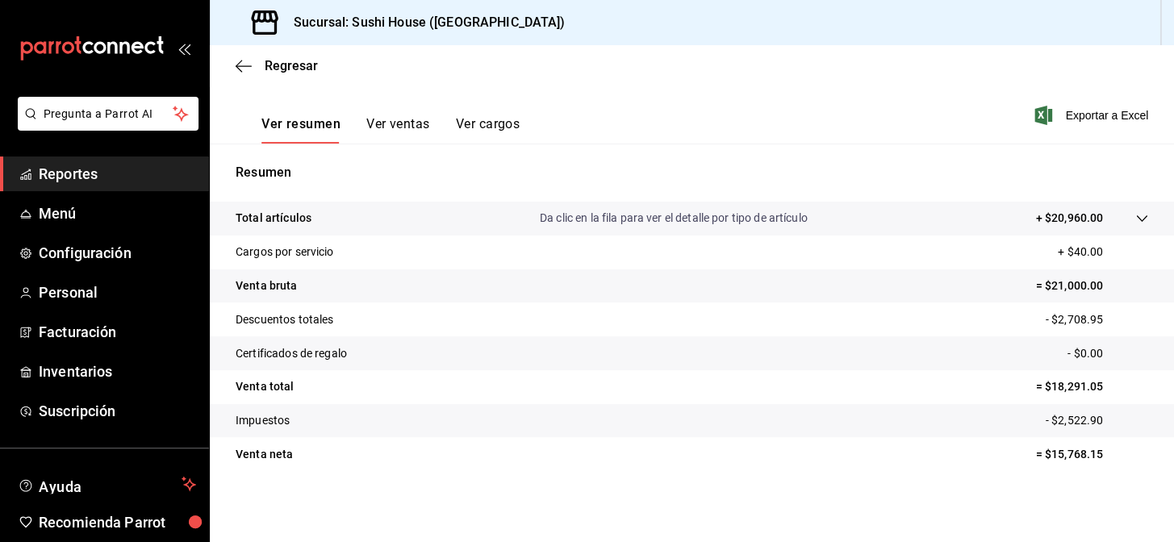
scroll to position [210, 0]
